Goal: Find specific fact

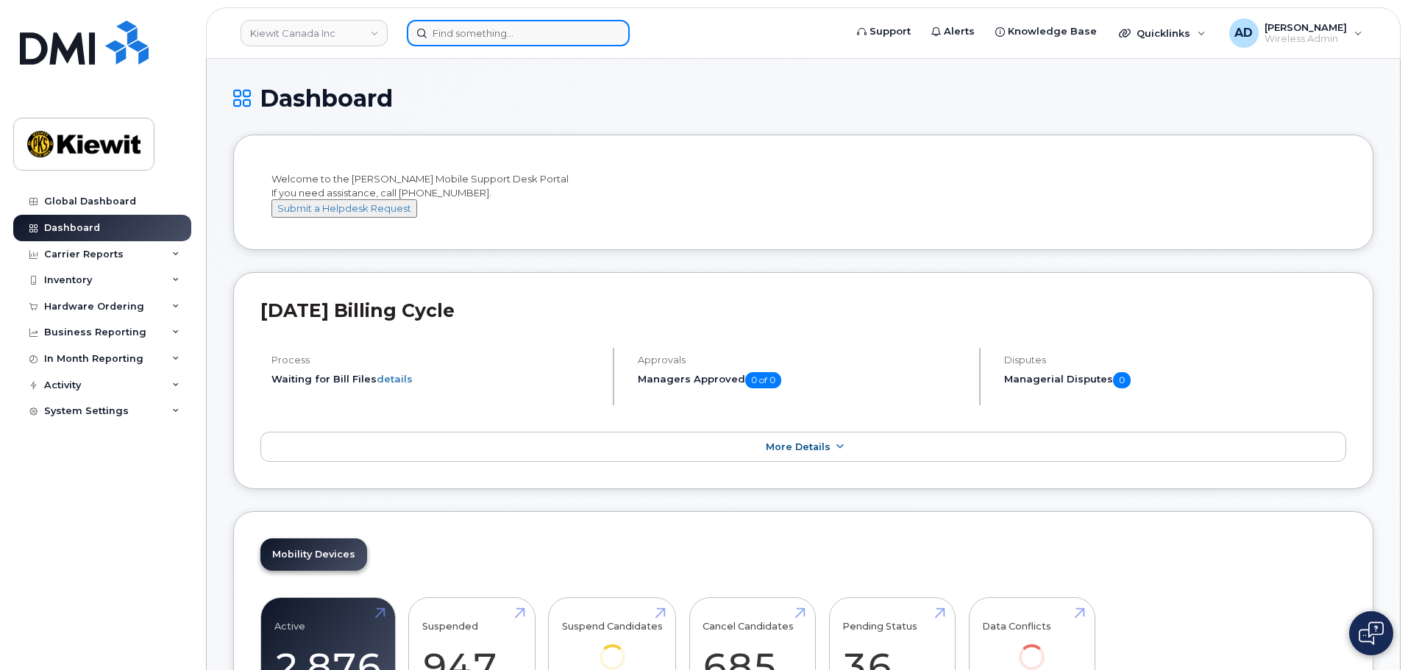
click at [520, 31] on input at bounding box center [518, 33] width 223 height 26
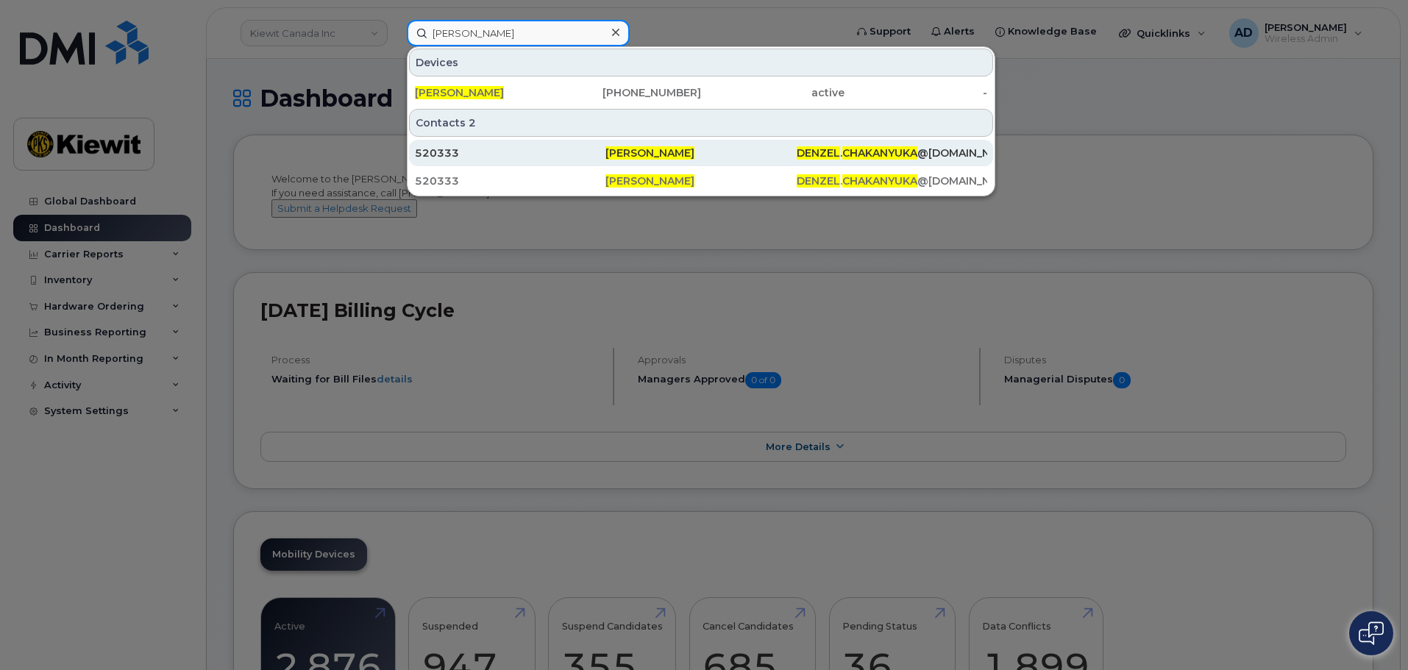
type input "[PERSON_NAME]"
click at [511, 79] on link "[PERSON_NAME] [PHONE_NUMBER] active -" at bounding box center [701, 92] width 584 height 26
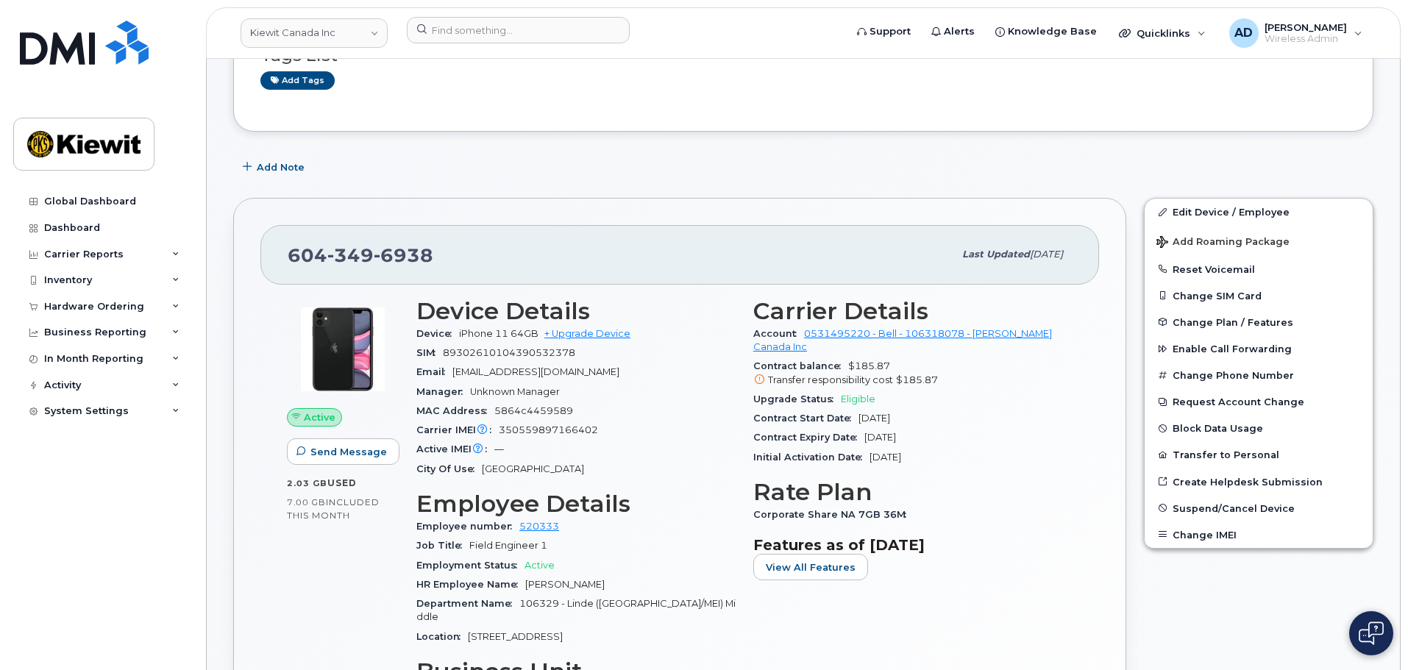
scroll to position [294, 0]
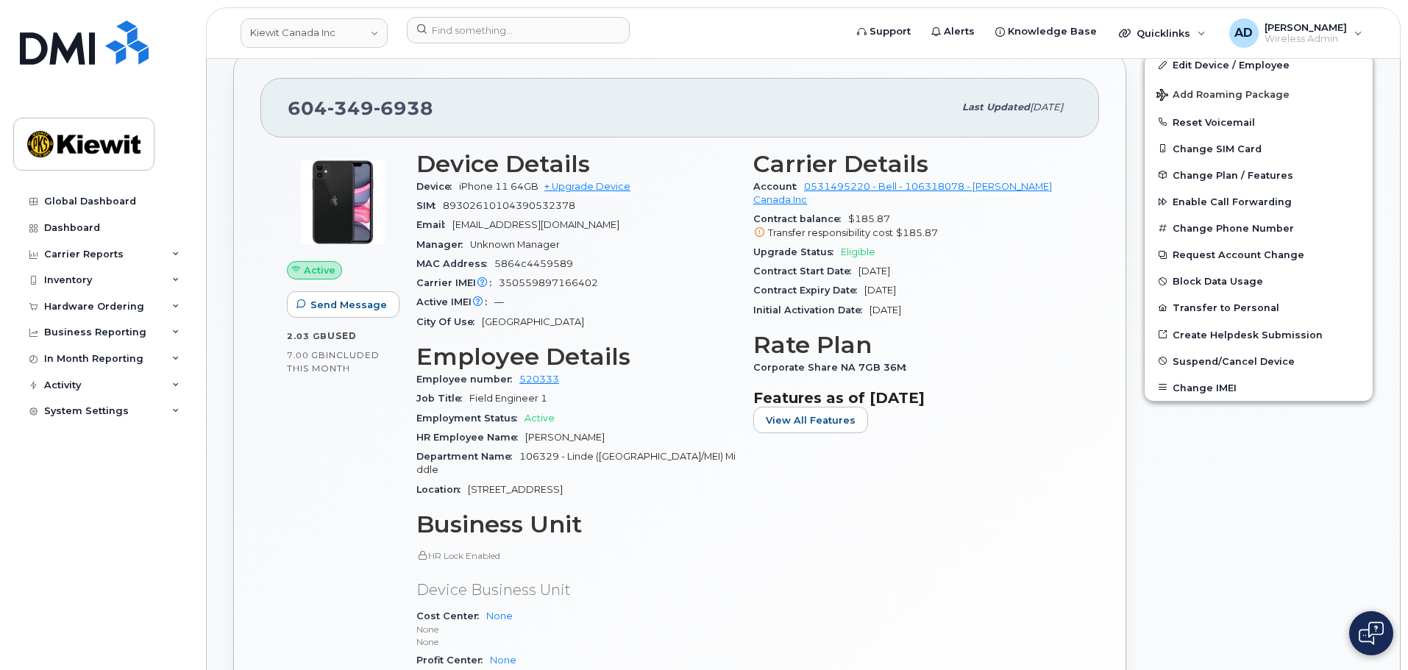
drag, startPoint x: 619, startPoint y: 439, endPoint x: 525, endPoint y: 439, distance: 94.9
click at [525, 439] on div "HR Employee Name Denzel Chakanyuka" at bounding box center [575, 437] width 319 height 19
copy span "[PERSON_NAME]"
drag, startPoint x: 430, startPoint y: 109, endPoint x: 283, endPoint y: 105, distance: 147.2
click at [283, 105] on div "604 349 6938 Last updated Aug 21, 2025" at bounding box center [679, 107] width 839 height 59
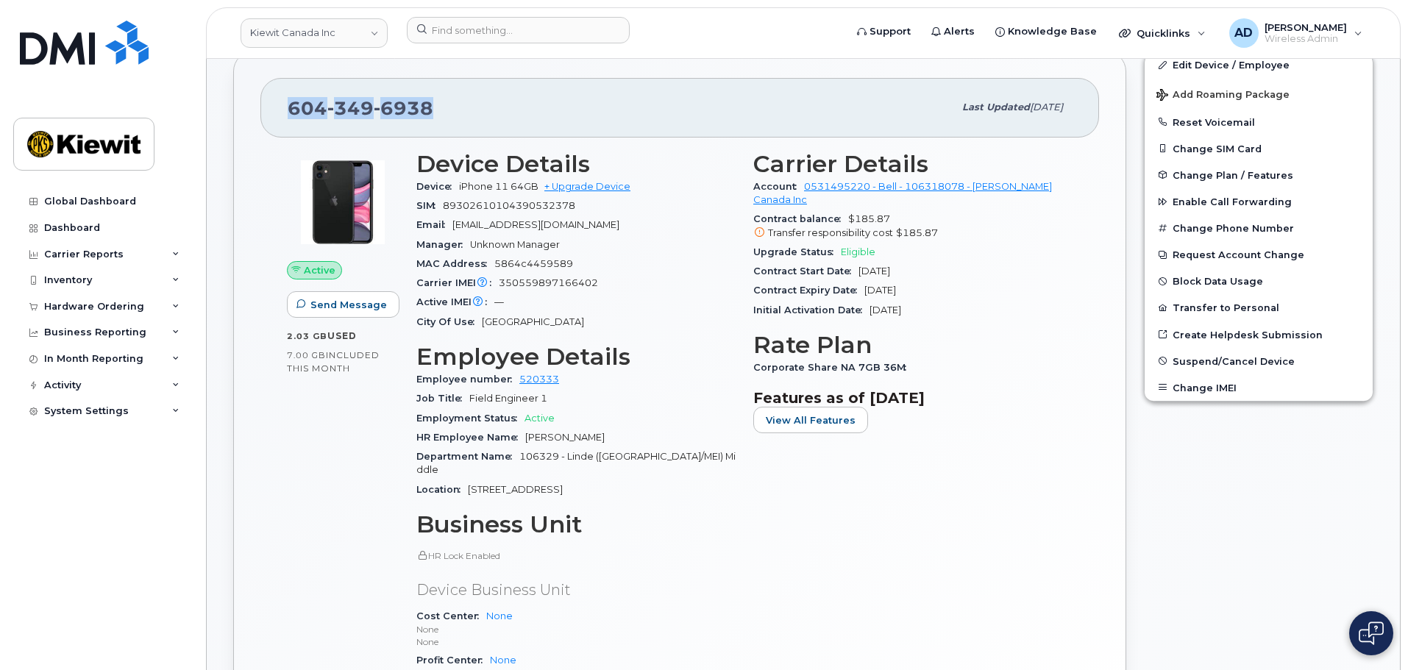
copy span "604 349 6938"
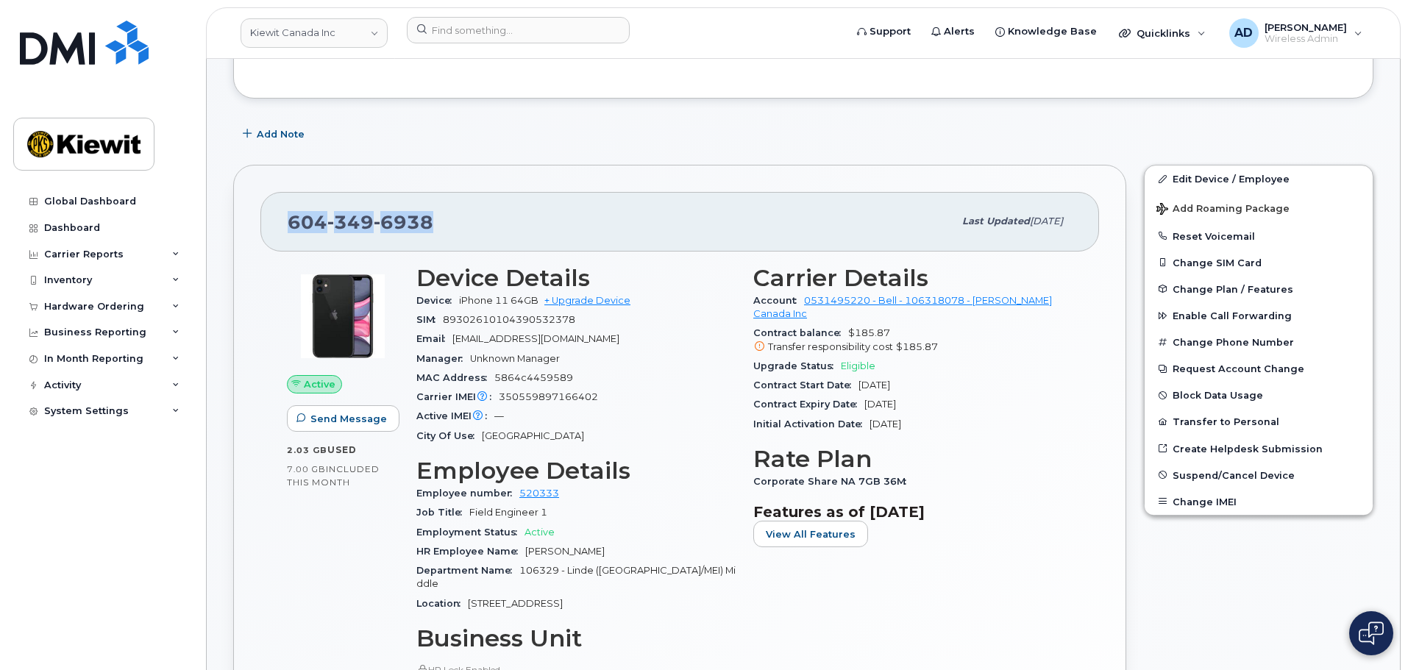
scroll to position [147, 0]
